Goal: Navigation & Orientation: Find specific page/section

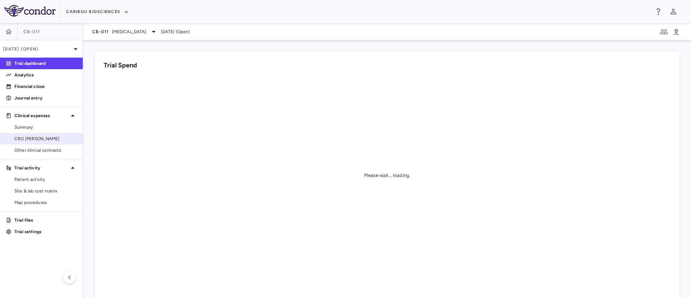
click at [26, 140] on span "CRO [PERSON_NAME]" at bounding box center [45, 138] width 63 height 6
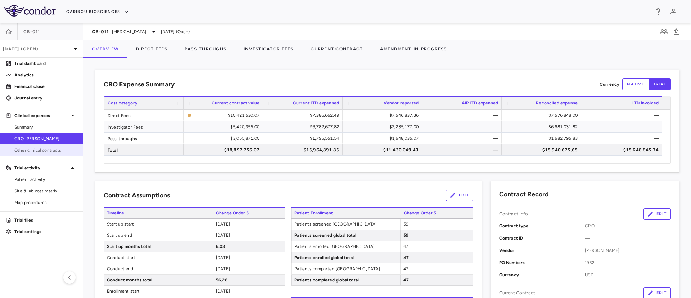
click at [36, 154] on link "Other clinical contracts" at bounding box center [41, 150] width 83 height 11
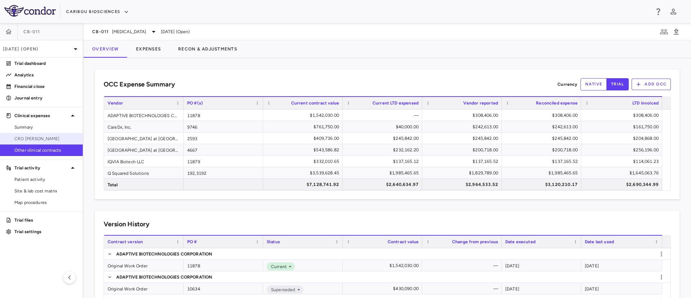
click at [30, 139] on span "CRO [PERSON_NAME]" at bounding box center [45, 138] width 63 height 6
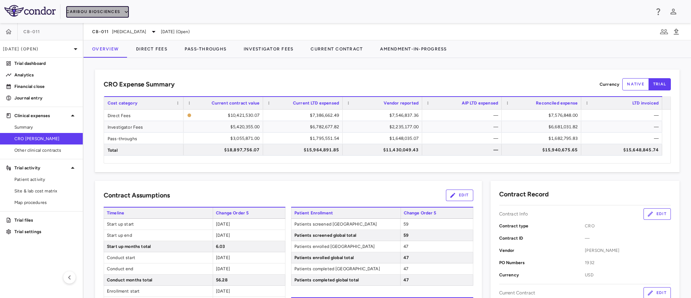
click at [115, 12] on button "Caribou Biosciences" at bounding box center [97, 12] width 63 height 12
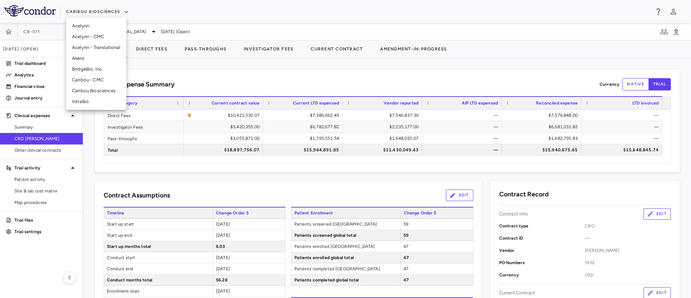
click at [89, 70] on li "BridgeBio, Inc." at bounding box center [96, 69] width 60 height 11
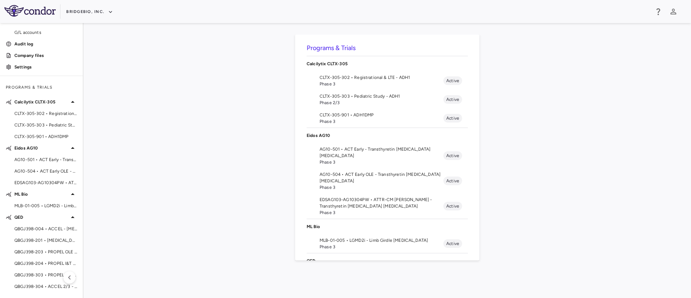
scroll to position [59, 0]
click at [31, 229] on span "QBGJ398-004 • ACCEL - [MEDICAL_DATA]" at bounding box center [45, 229] width 63 height 6
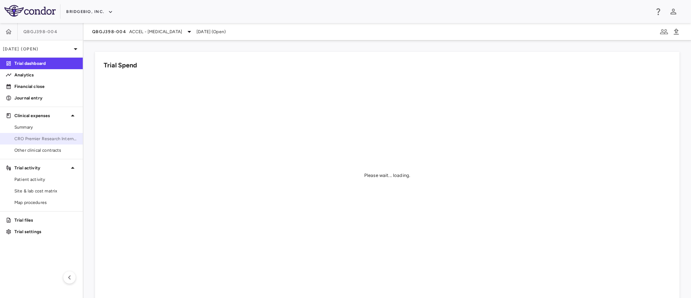
click at [26, 141] on span "CRO Premier Research International" at bounding box center [45, 138] width 63 height 6
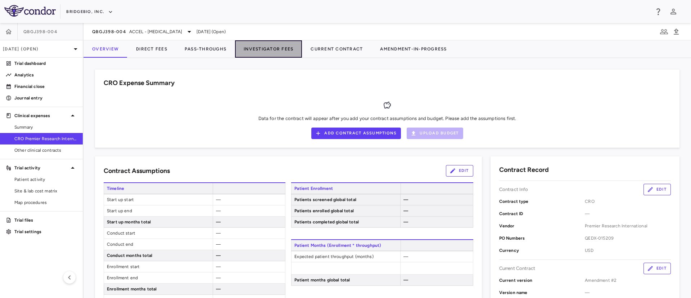
click at [259, 47] on button "Investigator Fees" at bounding box center [268, 48] width 67 height 17
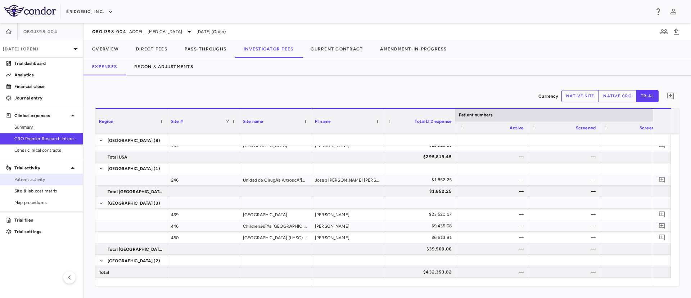
click at [28, 179] on span "Patient activity" at bounding box center [45, 179] width 63 height 6
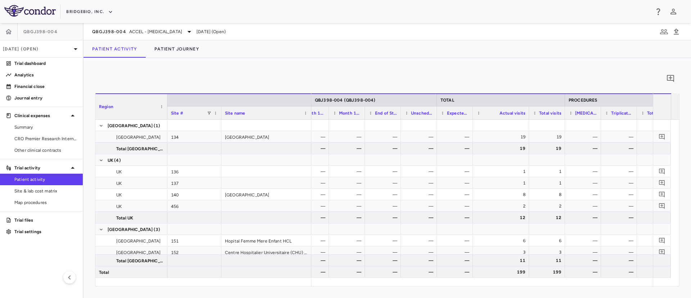
drag, startPoint x: 508, startPoint y: 113, endPoint x: 528, endPoint y: 113, distance: 20.1
click at [528, 113] on div at bounding box center [528, 112] width 3 height 13
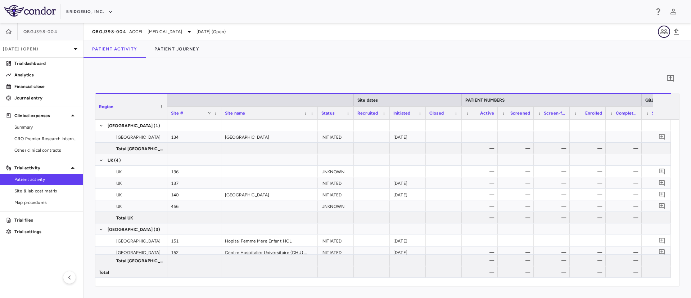
click at [663, 32] on icon "button" at bounding box center [664, 31] width 8 height 5
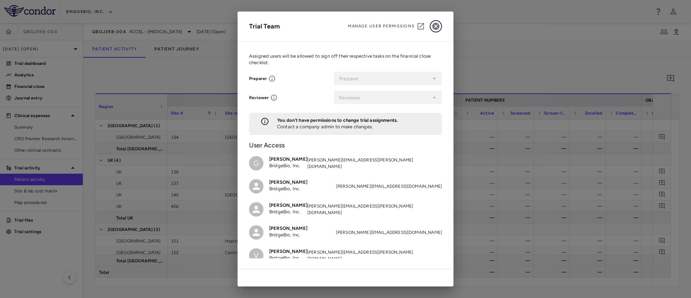
click at [437, 26] on icon "button" at bounding box center [435, 26] width 7 height 7
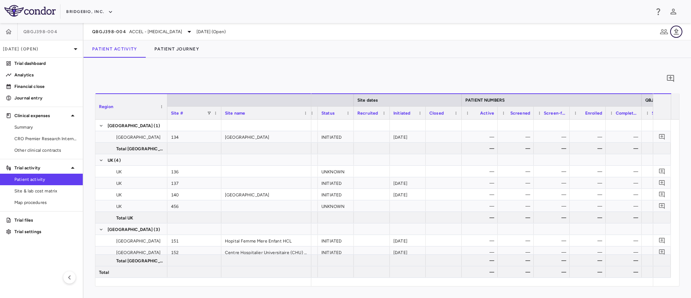
click at [677, 34] on icon "button" at bounding box center [675, 31] width 5 height 6
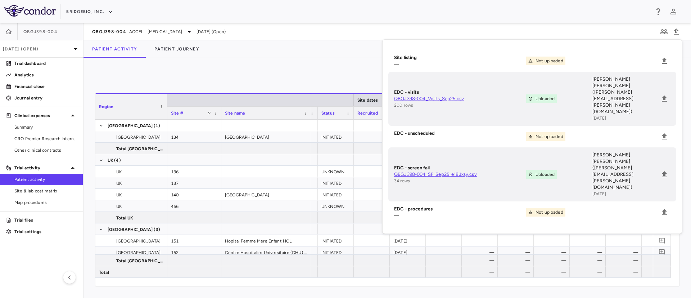
click at [345, 68] on div "0 Press ENTER to sort. Press ALT DOWN to open column menu Region Drag here to s…" at bounding box center [386, 178] width 607 height 240
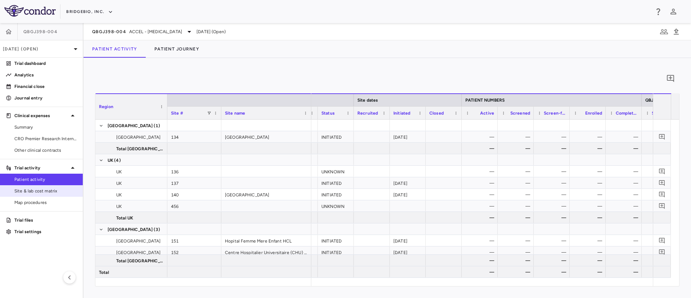
click at [26, 192] on span "Site & lab cost matrix" at bounding box center [45, 190] width 63 height 6
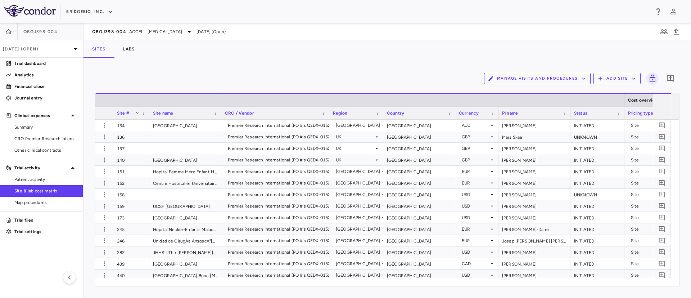
click at [585, 75] on icon "button" at bounding box center [583, 78] width 6 height 6
click at [528, 94] on li "Visit Schedules" at bounding box center [529, 92] width 77 height 11
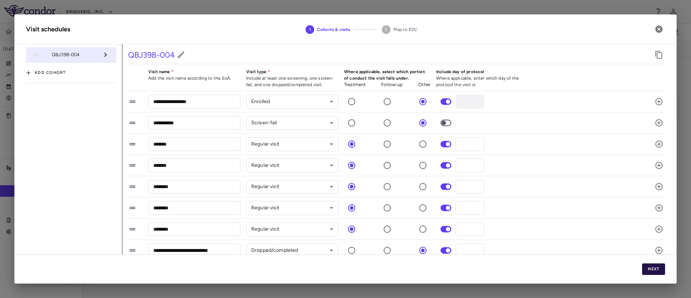
click at [657, 271] on button "Next" at bounding box center [653, 269] width 23 height 12
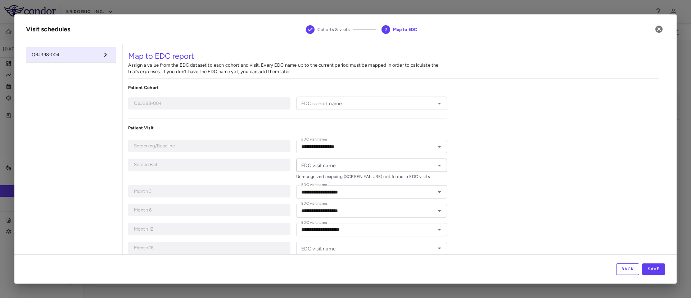
type input "**********"
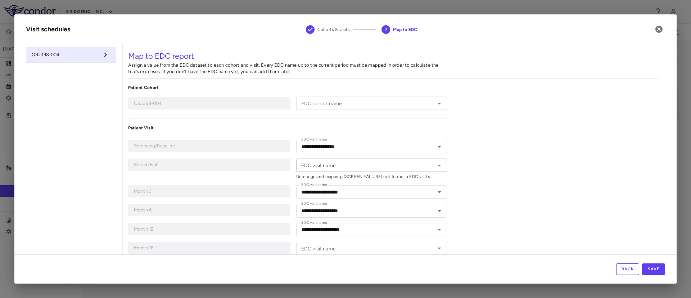
type input "**********"
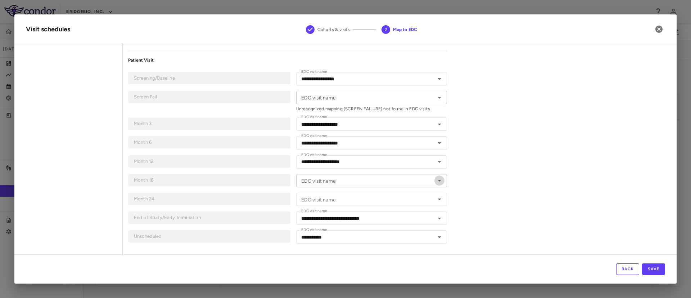
click at [435, 180] on icon "Open" at bounding box center [439, 180] width 9 height 9
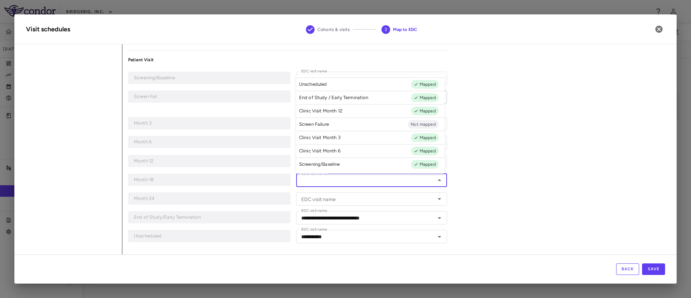
click at [515, 202] on div "**********" at bounding box center [393, 115] width 543 height 278
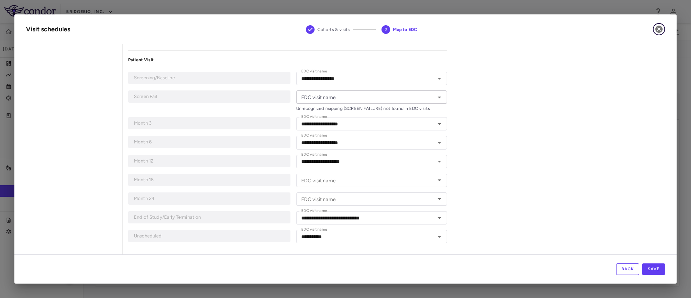
click at [659, 27] on icon "button" at bounding box center [658, 29] width 7 height 7
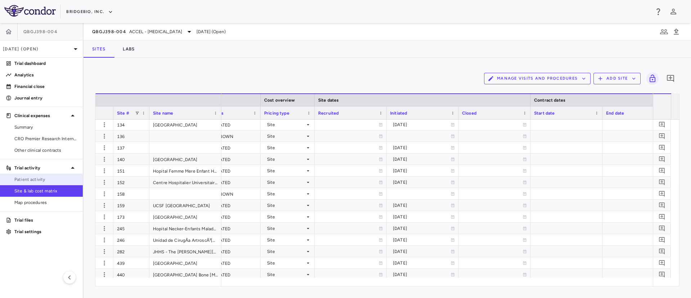
click at [35, 179] on span "Patient activity" at bounding box center [45, 179] width 63 height 6
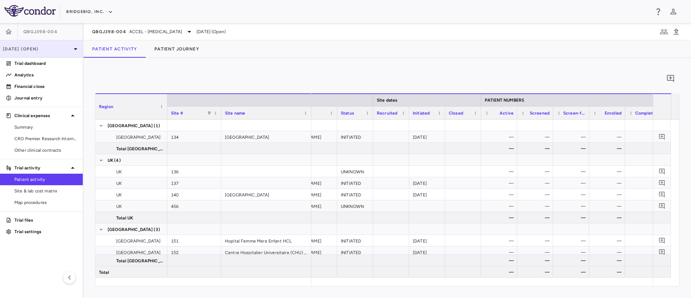
click at [63, 47] on p "[DATE] (Open)" at bounding box center [37, 49] width 68 height 6
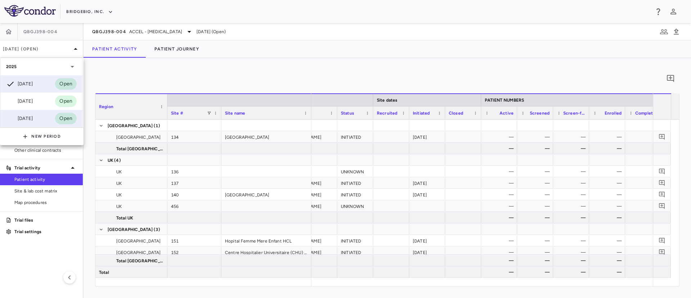
click at [26, 119] on div "[DATE]" at bounding box center [19, 118] width 27 height 9
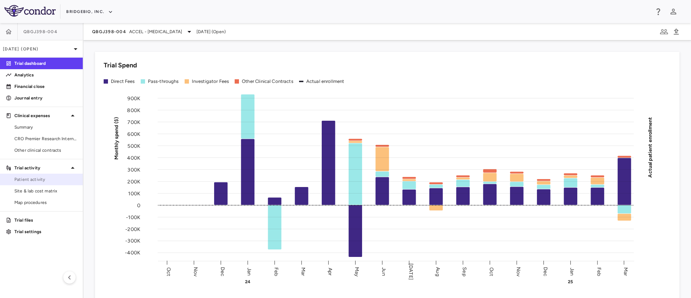
click at [35, 181] on span "Patient activity" at bounding box center [45, 179] width 63 height 6
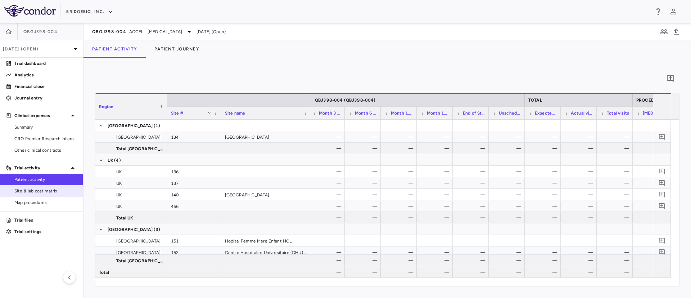
click at [32, 189] on span "Site & lab cost matrix" at bounding box center [45, 190] width 63 height 6
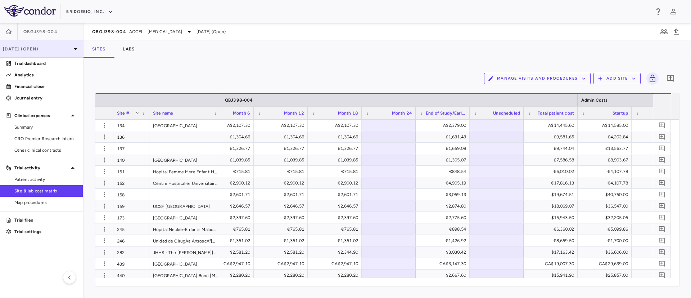
click at [67, 53] on div "[DATE] (Open)" at bounding box center [41, 48] width 83 height 17
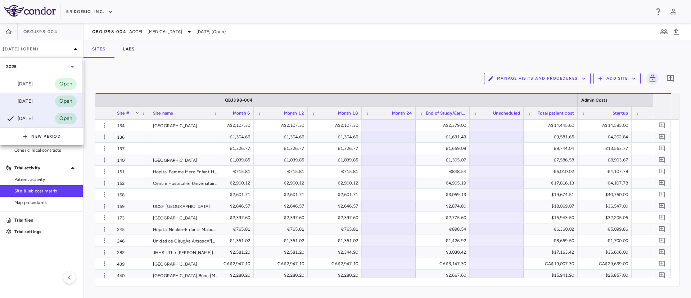
click at [28, 100] on div "[DATE]" at bounding box center [19, 101] width 27 height 9
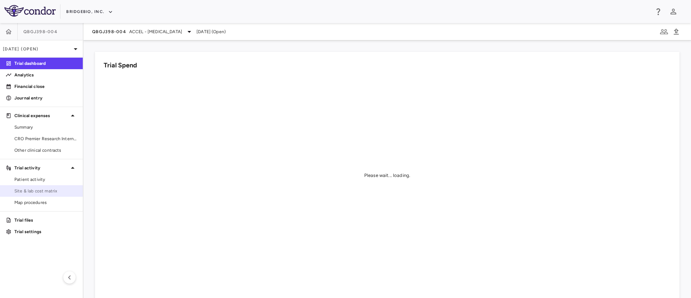
click at [41, 190] on span "Site & lab cost matrix" at bounding box center [45, 190] width 63 height 6
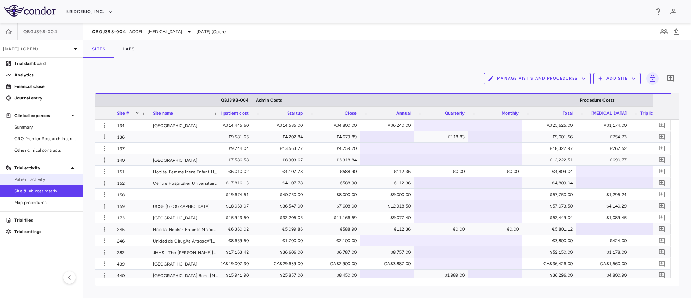
click at [37, 181] on span "Patient activity" at bounding box center [45, 179] width 63 height 6
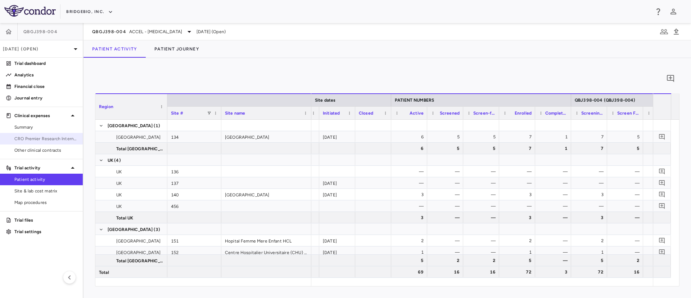
click at [33, 142] on link "CRO Premier Research International" at bounding box center [41, 138] width 83 height 11
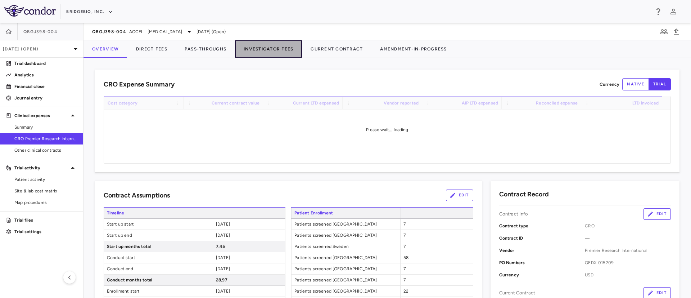
click at [271, 43] on button "Investigator Fees" at bounding box center [268, 48] width 67 height 17
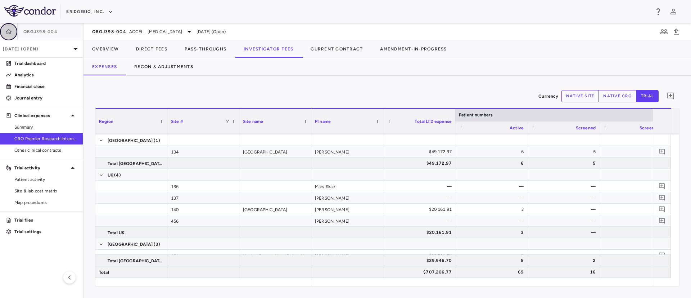
click at [7, 33] on icon "button" at bounding box center [9, 31] width 6 height 5
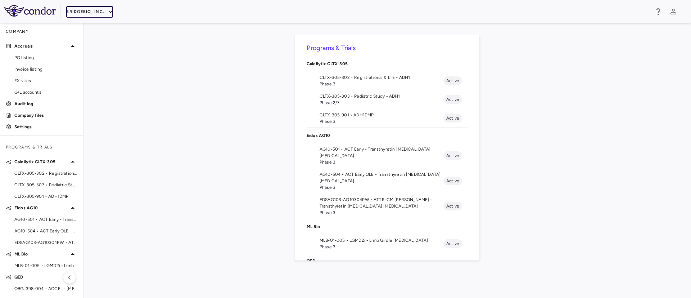
click at [109, 11] on icon "button" at bounding box center [110, 12] width 3 height 2
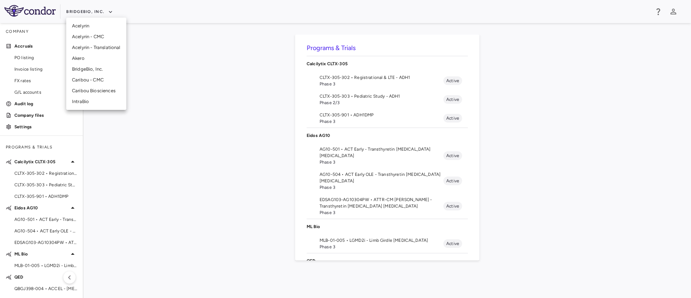
click at [86, 94] on li "Caribou Biosciences" at bounding box center [96, 90] width 60 height 11
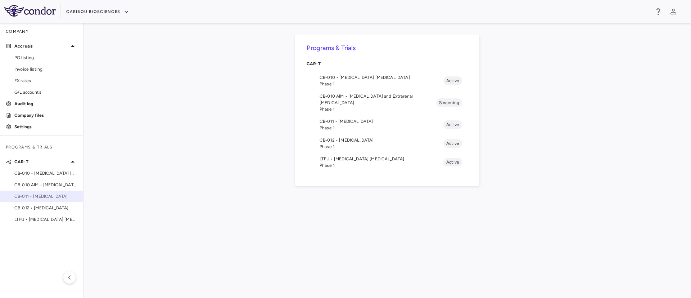
click at [49, 197] on span "CB-011 • [MEDICAL_DATA]" at bounding box center [45, 196] width 63 height 6
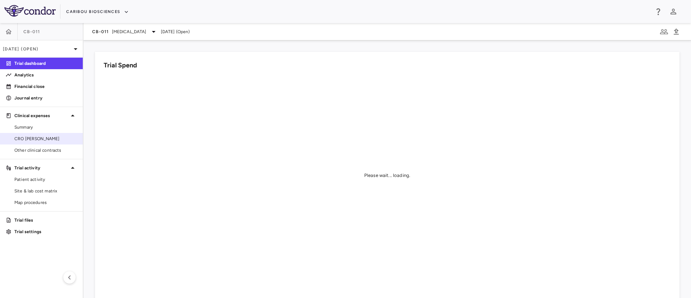
click at [32, 143] on link "CRO [PERSON_NAME]" at bounding box center [41, 138] width 83 height 11
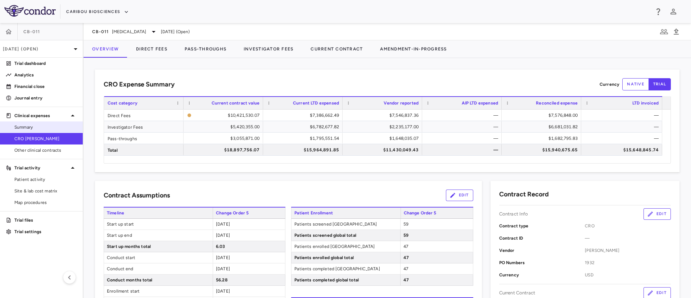
click at [23, 127] on span "Summary" at bounding box center [45, 127] width 63 height 6
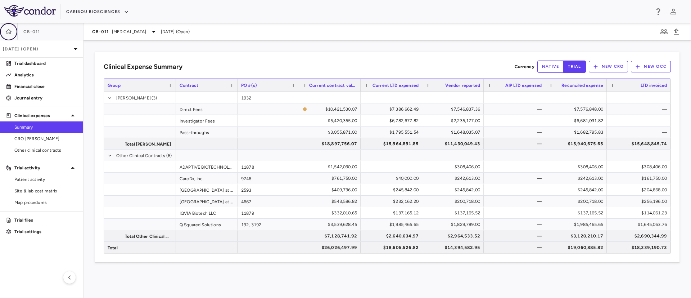
click at [5, 34] on icon "button" at bounding box center [8, 31] width 7 height 7
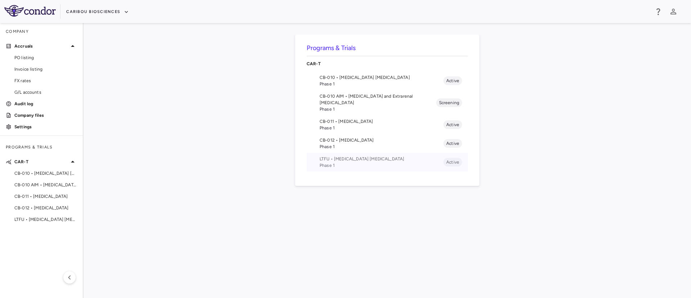
click at [339, 162] on span "Phase 1" at bounding box center [381, 165] width 124 height 6
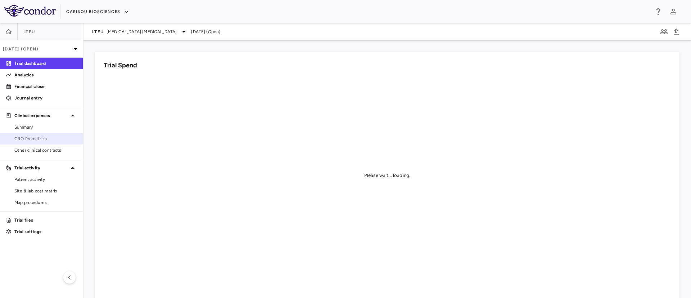
click at [43, 142] on link "CRO Prometrika" at bounding box center [41, 138] width 83 height 11
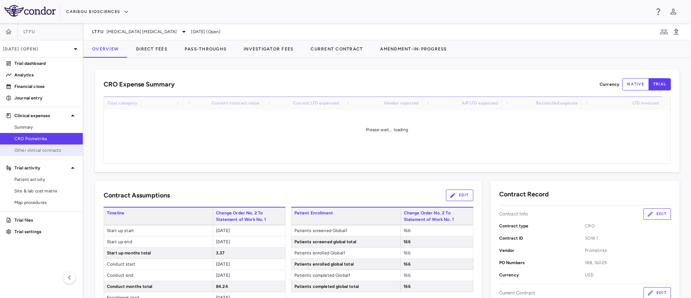
click at [44, 149] on span "Other clinical contracts" at bounding box center [45, 150] width 63 height 6
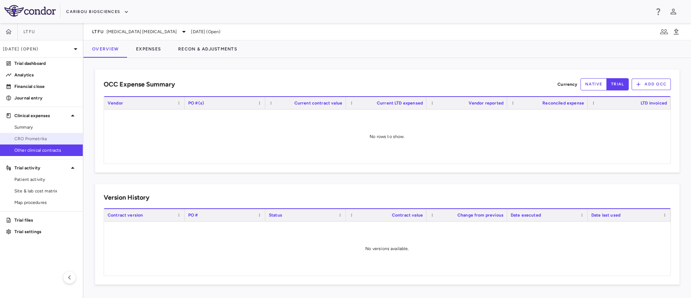
click at [29, 140] on span "CRO Prometrika" at bounding box center [45, 138] width 63 height 6
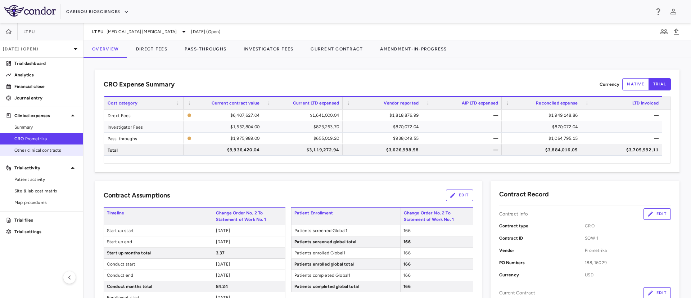
click at [23, 151] on span "Other clinical contracts" at bounding box center [45, 150] width 63 height 6
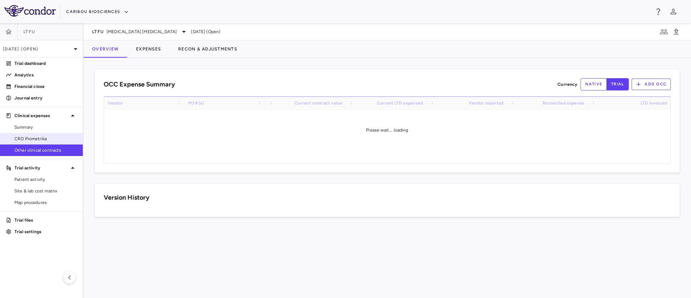
click at [26, 141] on span "CRO Prometrika" at bounding box center [45, 138] width 63 height 6
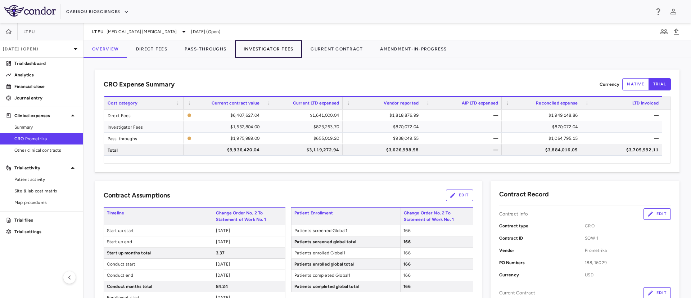
click at [281, 48] on button "Investigator Fees" at bounding box center [268, 48] width 67 height 17
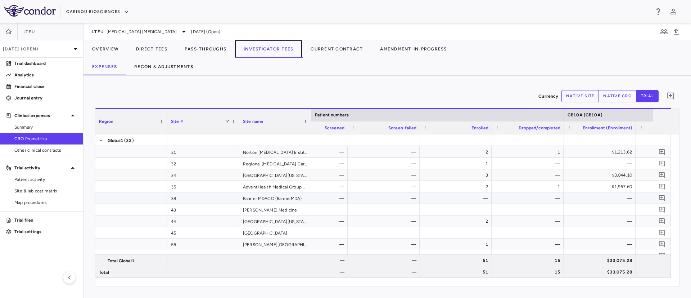
scroll to position [0, 251]
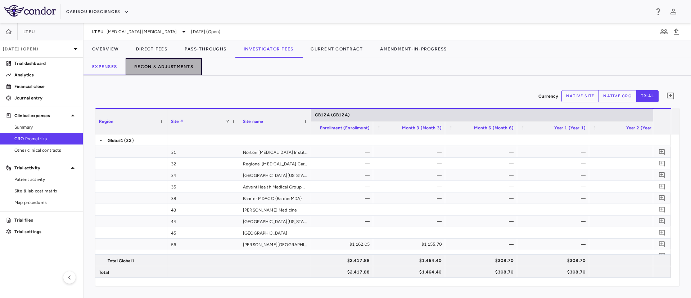
click at [171, 69] on button "Recon & Adjustments" at bounding box center [164, 66] width 76 height 17
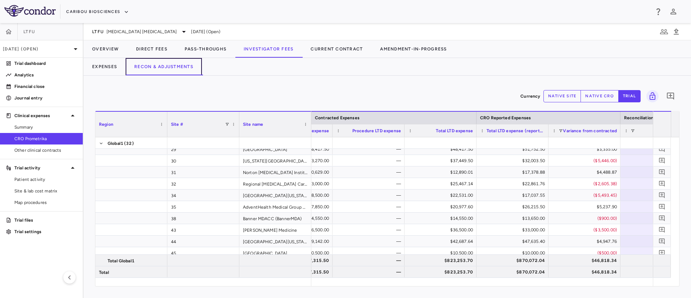
scroll to position [213, 0]
